Goal: Information Seeking & Learning: Learn about a topic

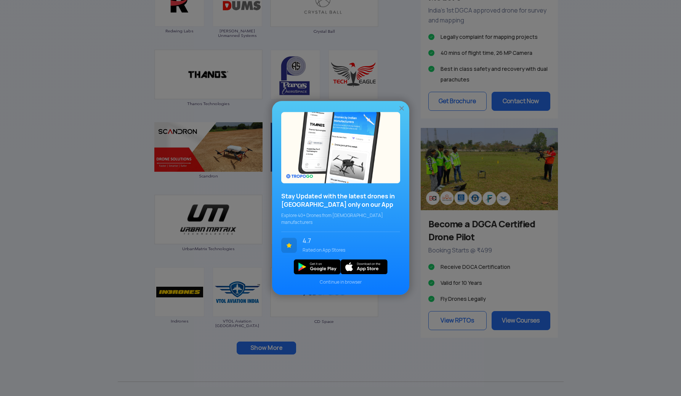
scroll to position [577, 0]
click at [401, 112] on img at bounding box center [402, 109] width 8 height 8
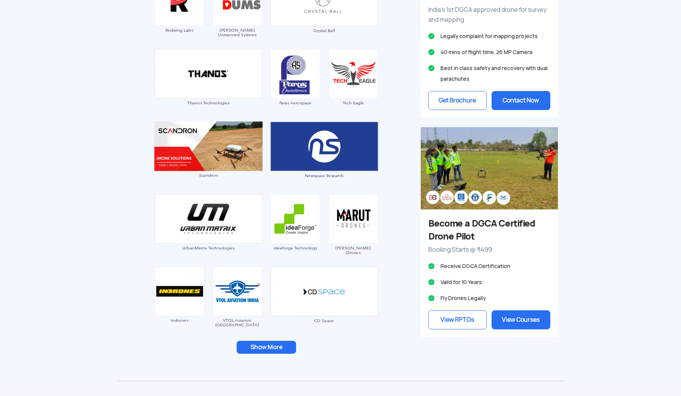
click at [263, 352] on button "Show More" at bounding box center [266, 347] width 59 height 13
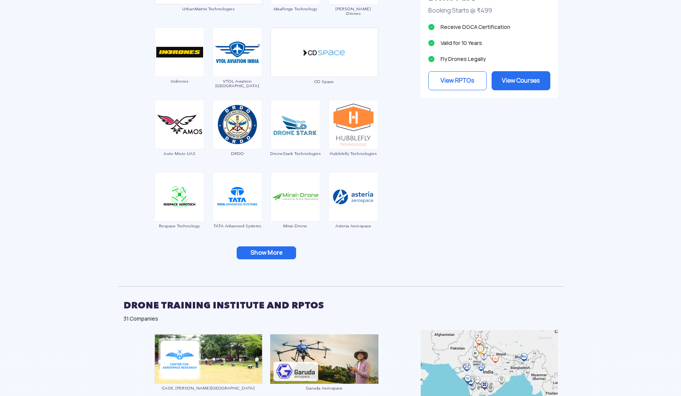
scroll to position [817, 0]
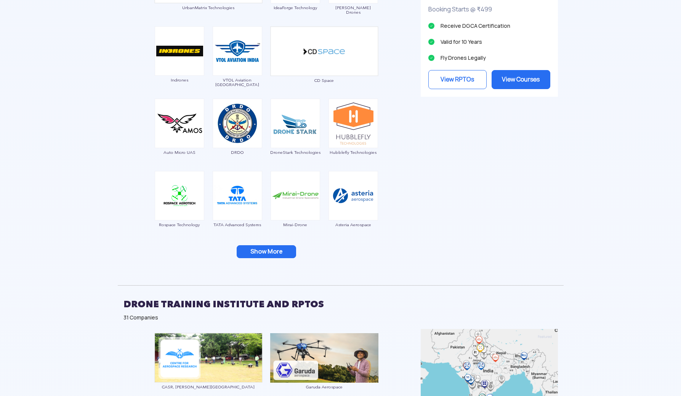
click at [274, 254] on button "Show More" at bounding box center [266, 251] width 59 height 13
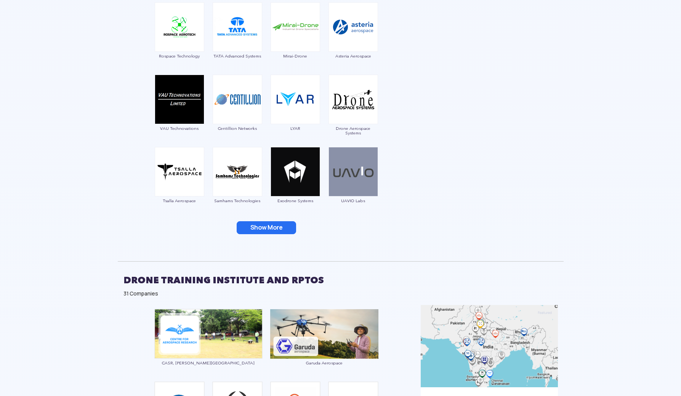
scroll to position [1011, 0]
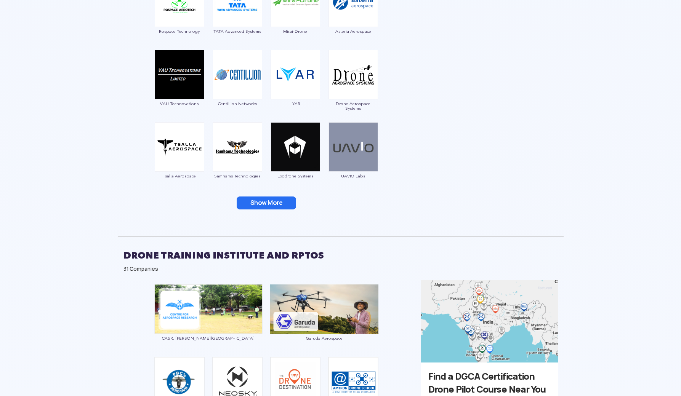
click at [274, 206] on button "Show More" at bounding box center [266, 203] width 59 height 13
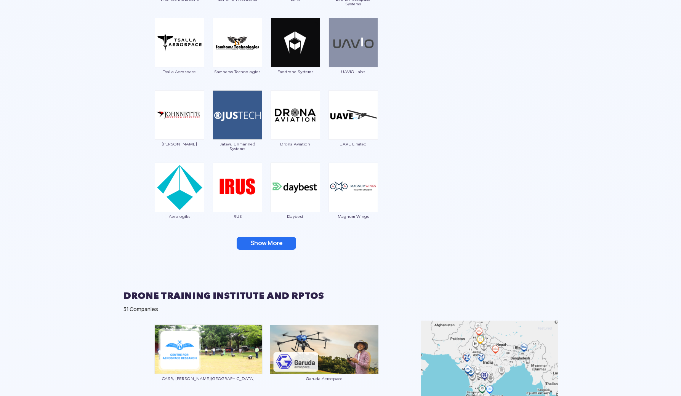
scroll to position [1120, 0]
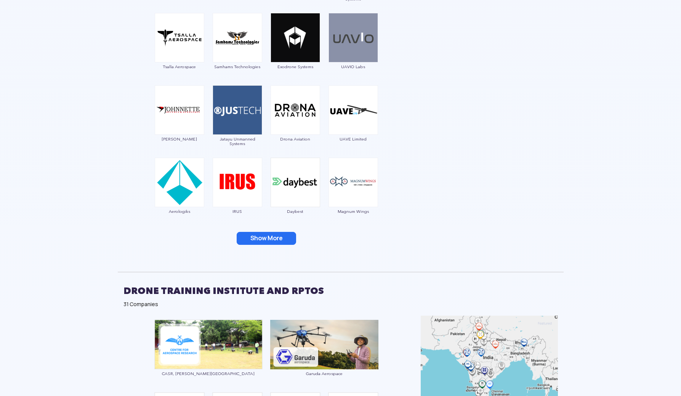
click at [268, 236] on button "Show More" at bounding box center [266, 238] width 59 height 13
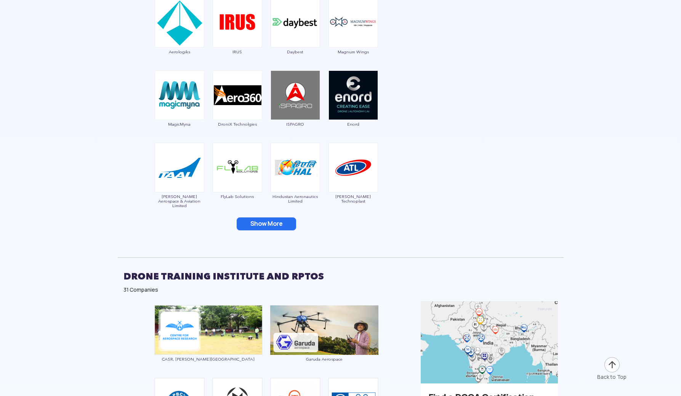
scroll to position [1285, 0]
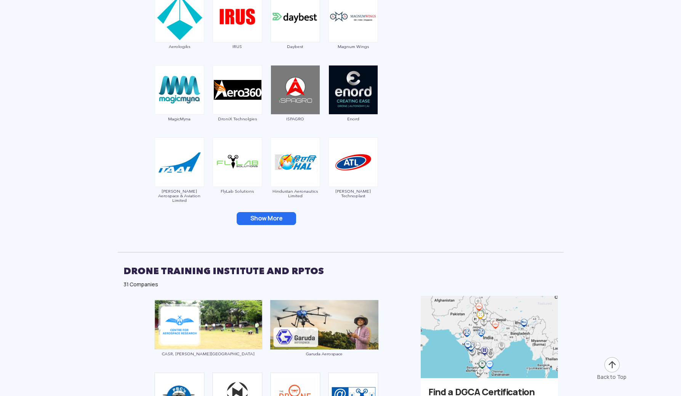
click at [269, 223] on button "Show More" at bounding box center [266, 218] width 59 height 13
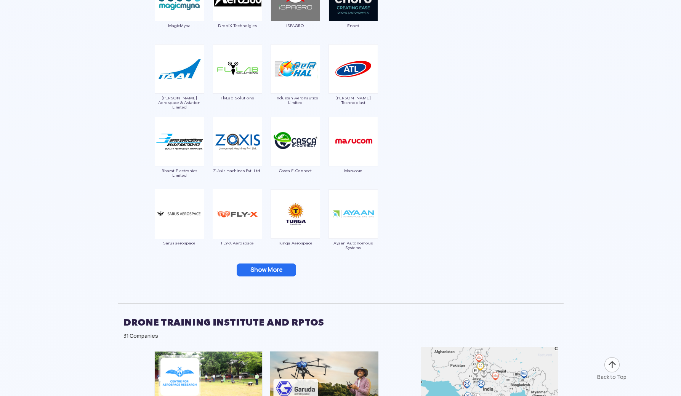
scroll to position [1381, 0]
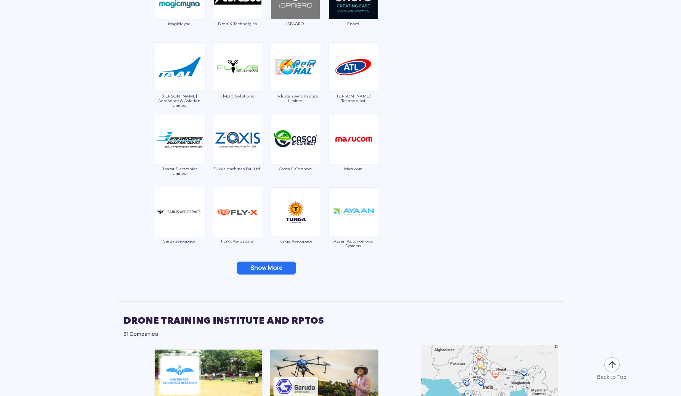
click at [270, 267] on button "Show More" at bounding box center [266, 268] width 59 height 13
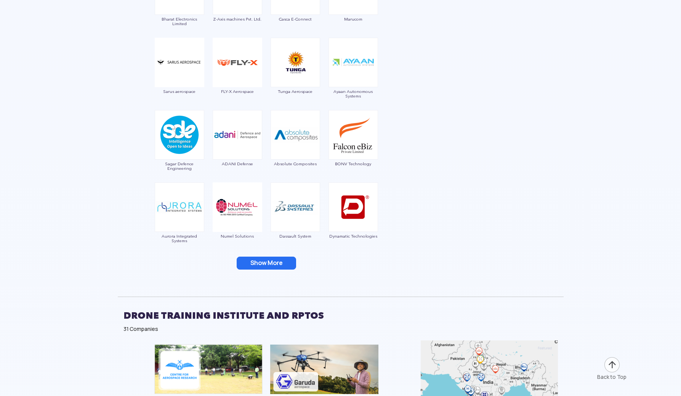
scroll to position [1535, 0]
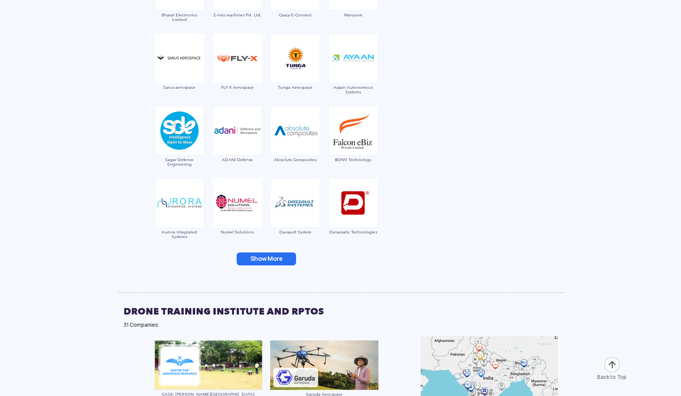
click at [271, 260] on button "Show More" at bounding box center [266, 259] width 59 height 13
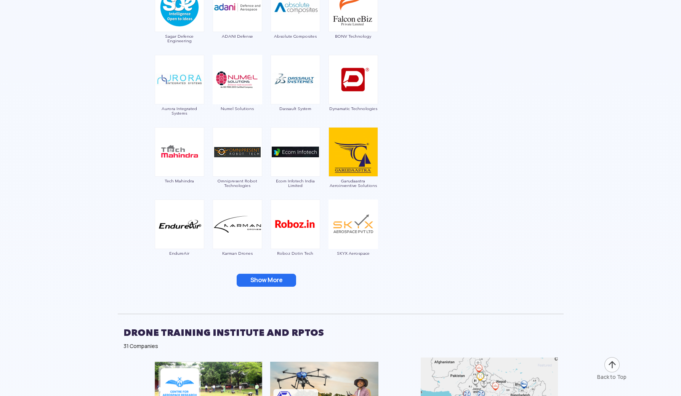
scroll to position [1672, 0]
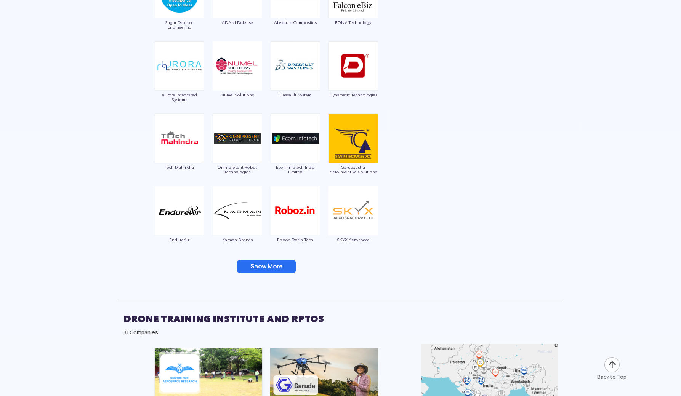
click at [270, 267] on button "Show More" at bounding box center [266, 266] width 59 height 13
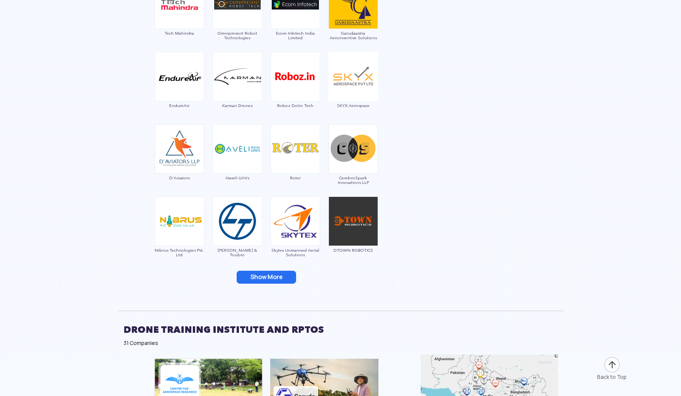
scroll to position [1817, 0]
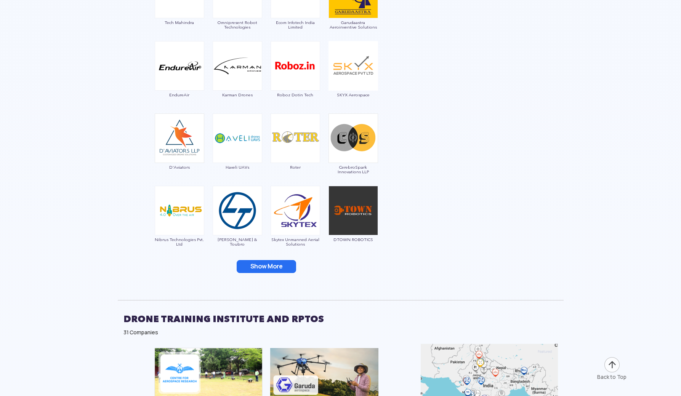
click at [270, 270] on button "Show More" at bounding box center [266, 266] width 59 height 13
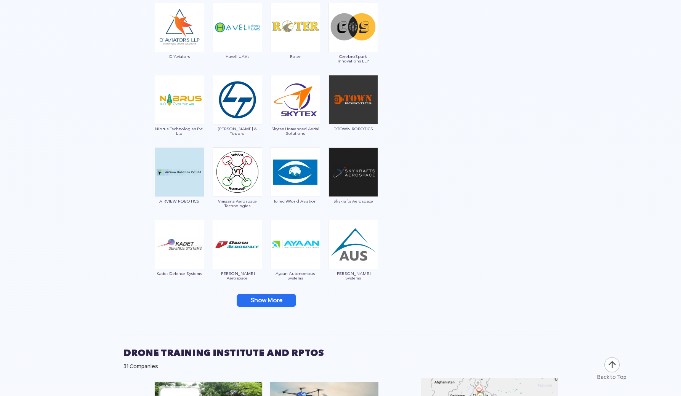
scroll to position [1940, 0]
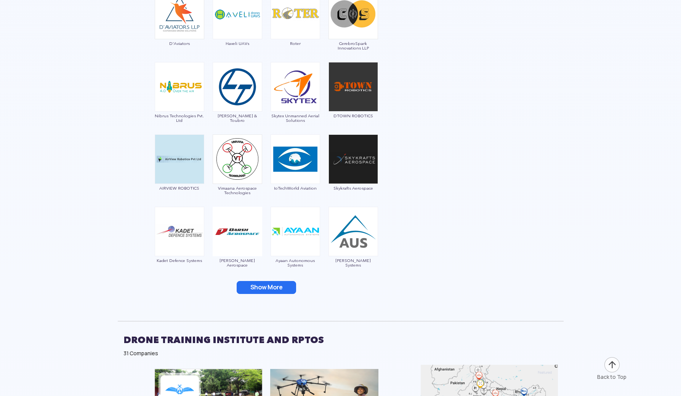
click at [270, 286] on button "Show More" at bounding box center [266, 287] width 59 height 13
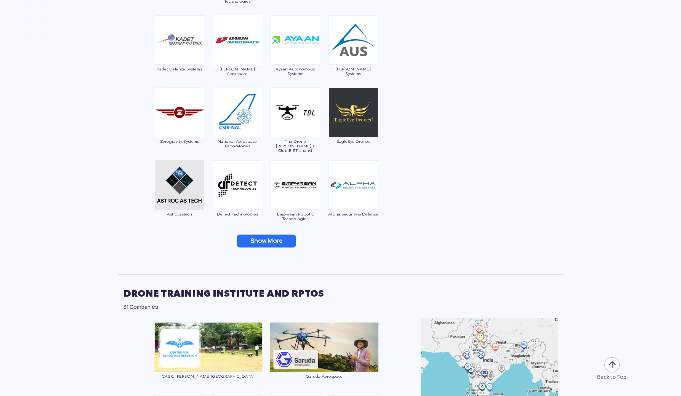
scroll to position [2135, 0]
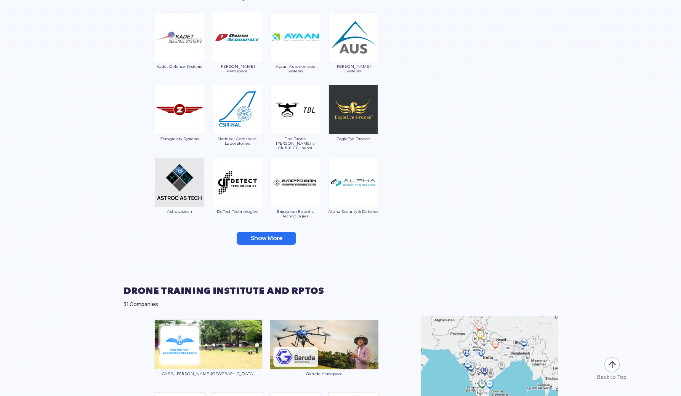
click at [277, 241] on button "Show More" at bounding box center [266, 238] width 59 height 13
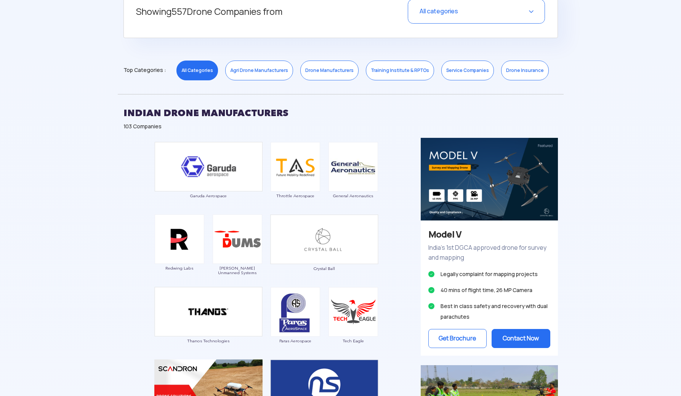
scroll to position [338, 0]
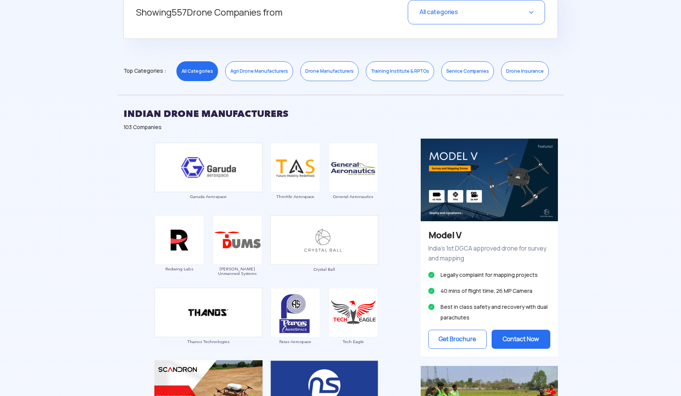
click at [310, 67] on link "Drone Manufacturers" at bounding box center [329, 71] width 58 height 20
click at [248, 69] on link "Agri Drone Manufacturers" at bounding box center [259, 71] width 68 height 20
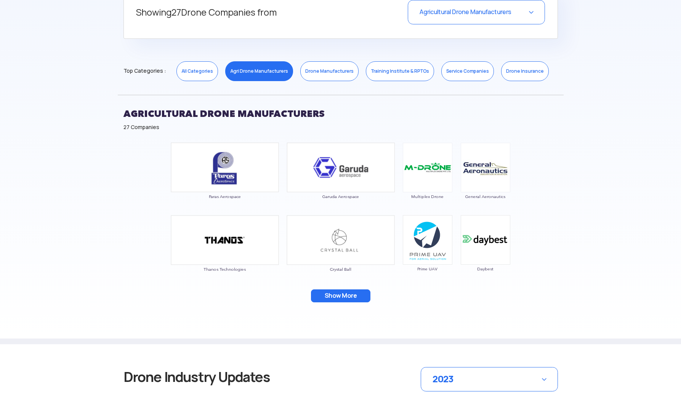
click at [334, 295] on button "Show More" at bounding box center [340, 296] width 59 height 13
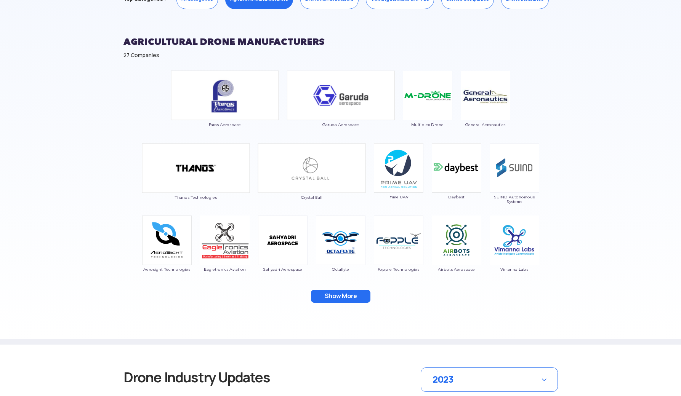
scroll to position [415, 0]
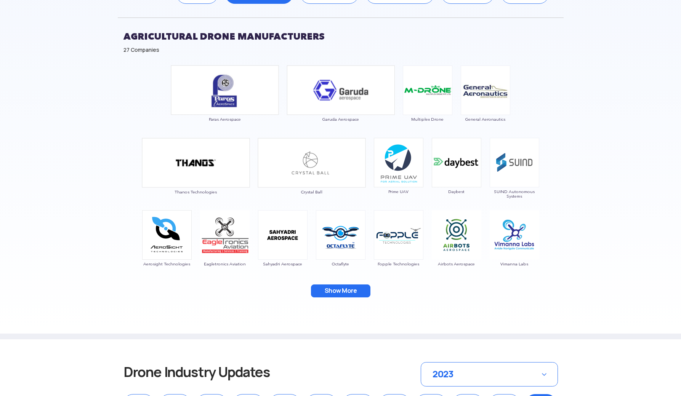
click at [335, 294] on button "Show More" at bounding box center [340, 291] width 59 height 13
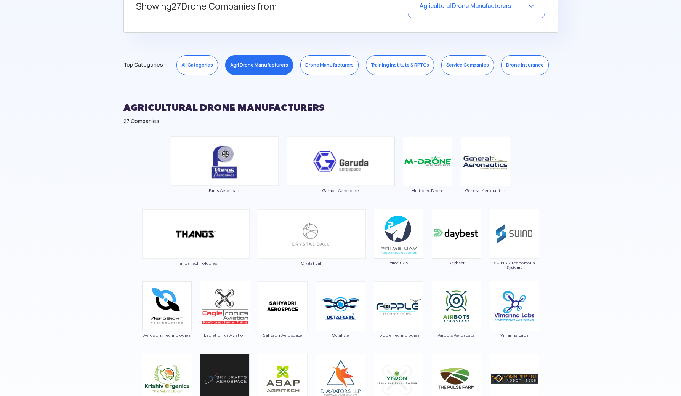
scroll to position [348, 0]
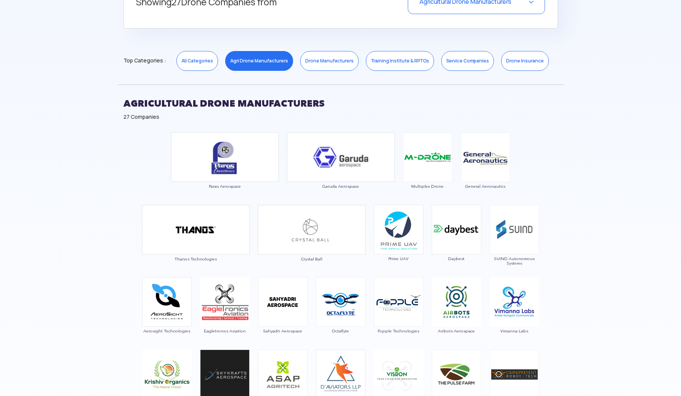
click at [191, 63] on link "All Categories" at bounding box center [197, 61] width 42 height 20
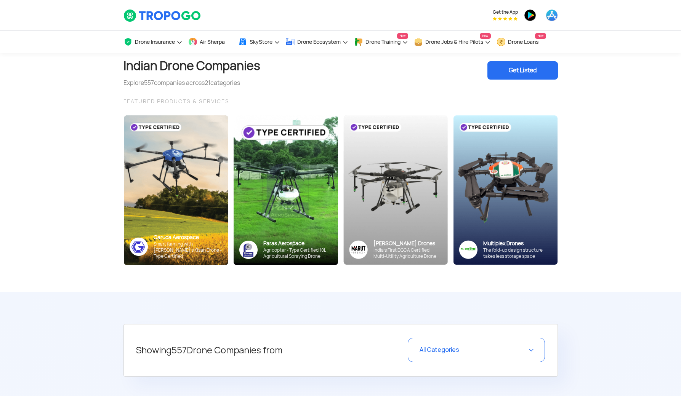
scroll to position [0, 0]
